Goal: Check status: Check status

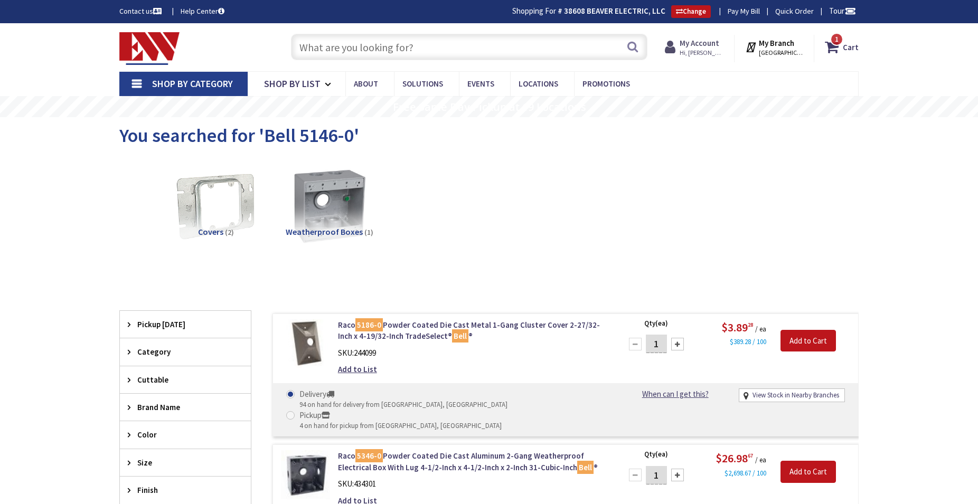
click at [723, 49] on span "Hi, [PERSON_NAME]" at bounding box center [702, 53] width 45 height 8
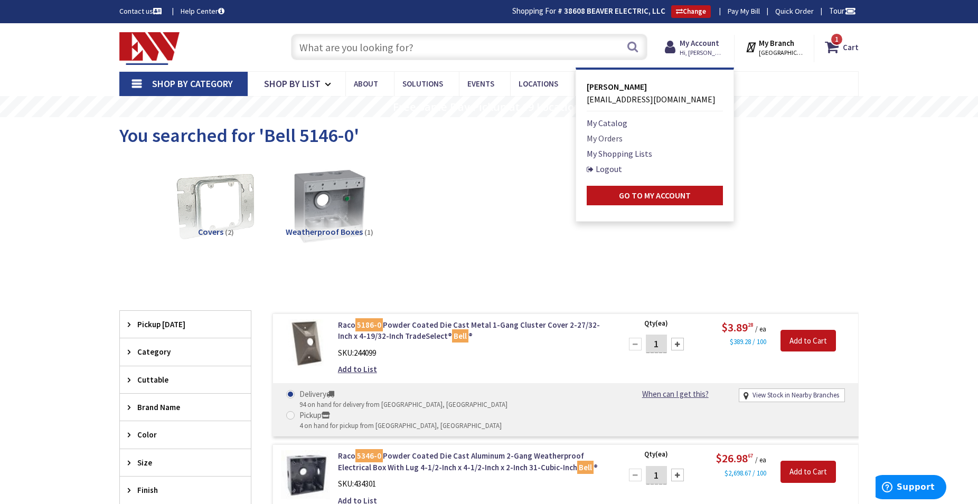
click at [623, 138] on link "My Orders" at bounding box center [605, 138] width 36 height 13
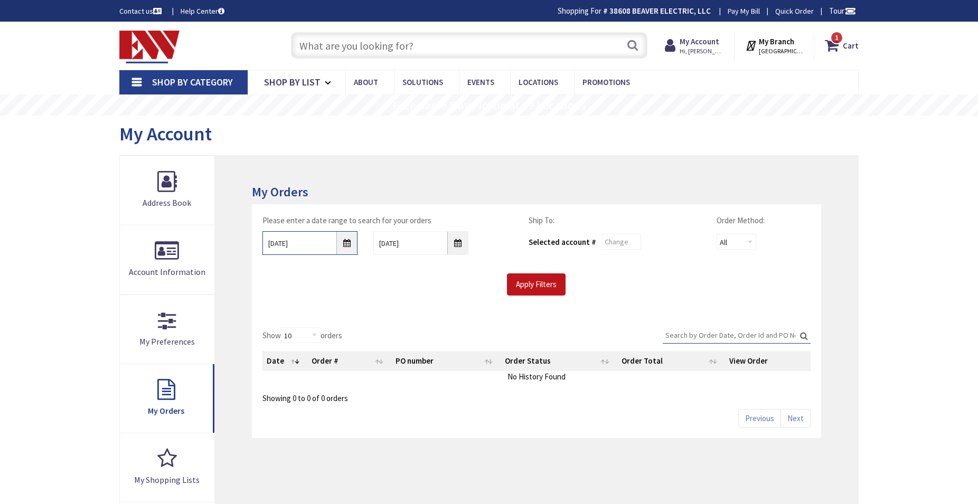
click at [351, 245] on input "8/29/2025" at bounding box center [309, 243] width 95 height 24
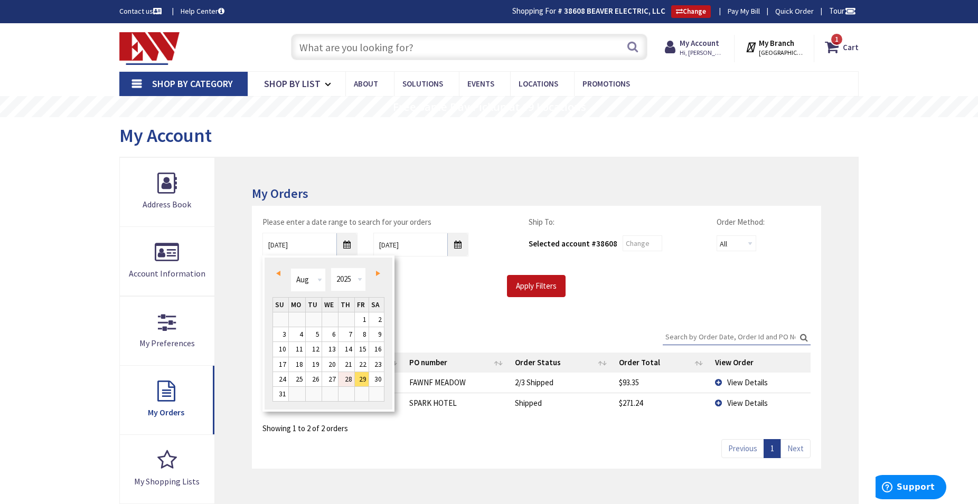
click at [344, 380] on link "28" at bounding box center [347, 379] width 16 height 14
type input "08/28/2025"
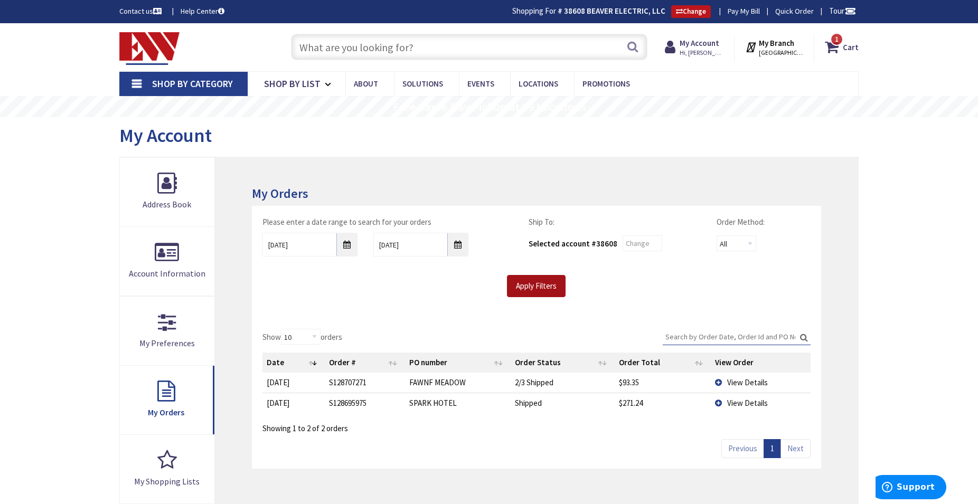
click at [542, 286] on input "Apply Filters" at bounding box center [536, 286] width 59 height 22
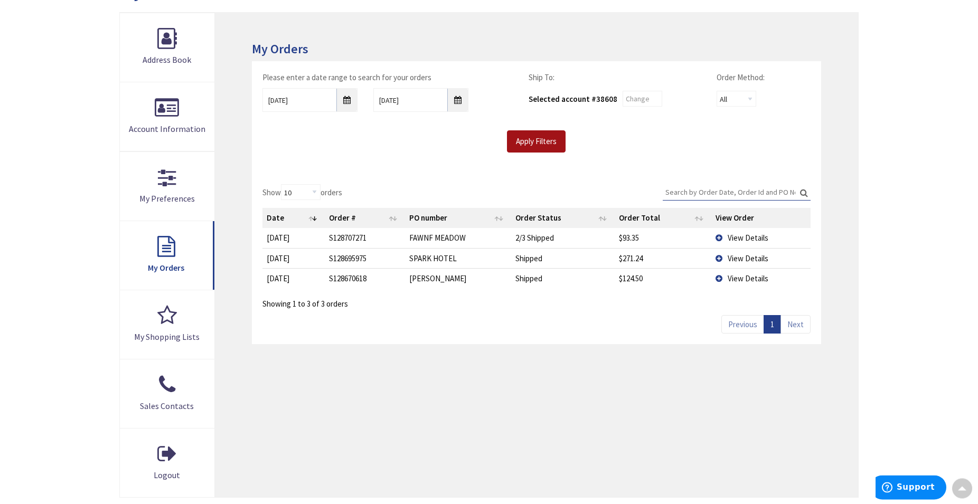
scroll to position [162, 0]
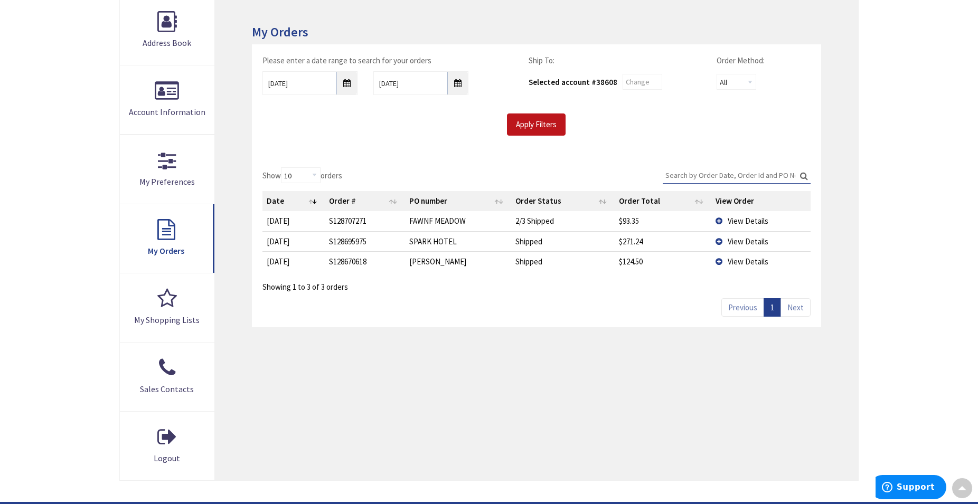
click at [740, 261] on span "View Details" at bounding box center [748, 262] width 41 height 10
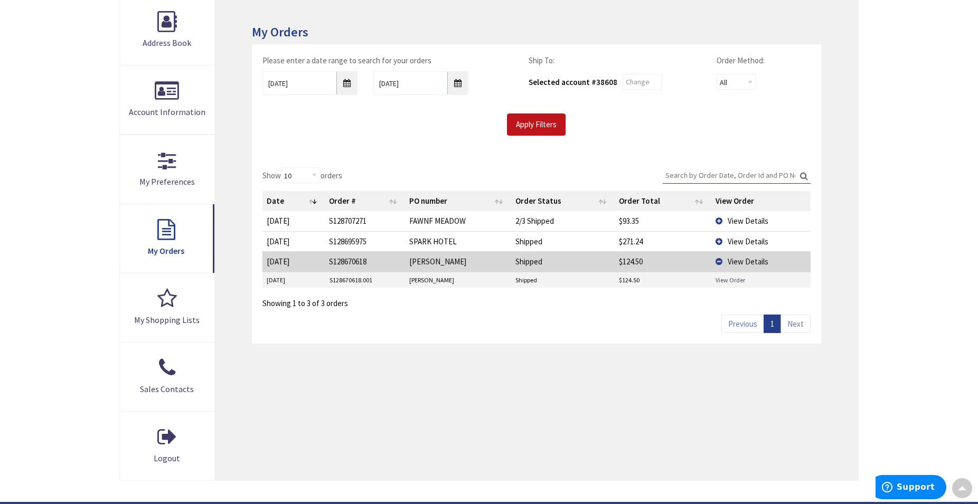
click at [728, 281] on link "View Order" at bounding box center [731, 280] width 30 height 9
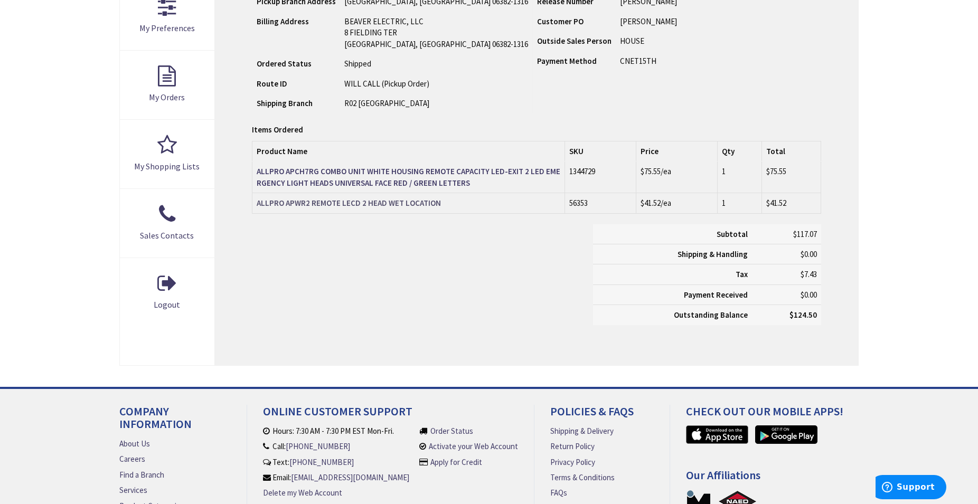
click at [383, 205] on strong "ALLPRO APWR2 REMOTE LECD 2 HEAD WET LOCATION" at bounding box center [349, 203] width 184 height 10
